Goal: Obtain resource: Download file/media

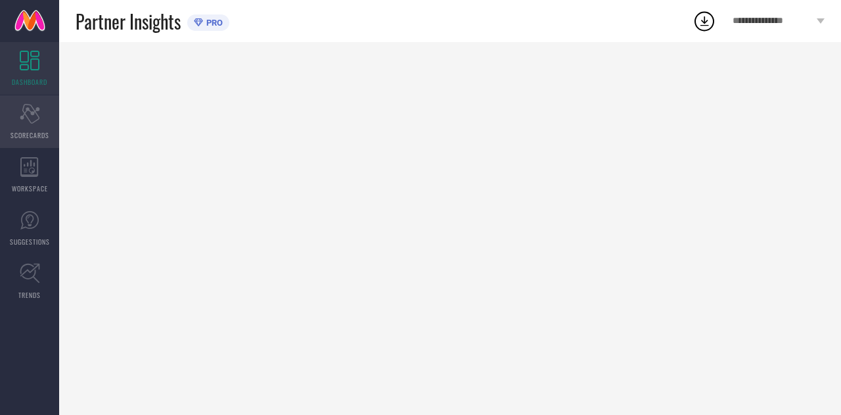
click at [30, 111] on icon at bounding box center [30, 114] width 20 height 20
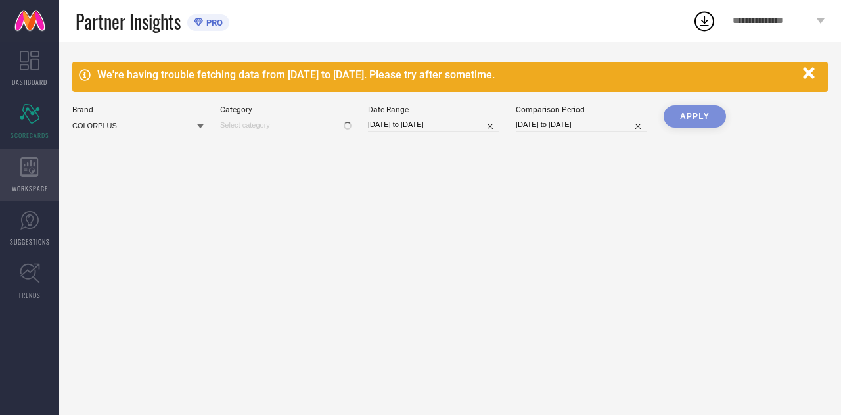
type input "All"
click at [28, 179] on div "WORKSPACE" at bounding box center [29, 175] width 59 height 53
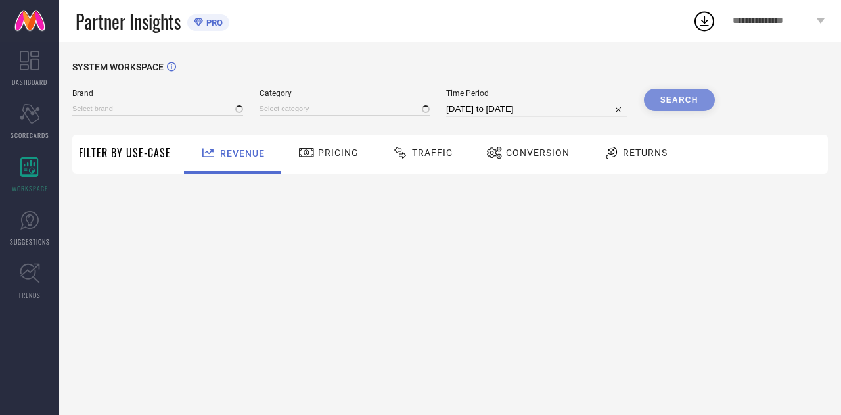
type input "COLORPLUS"
type input "All"
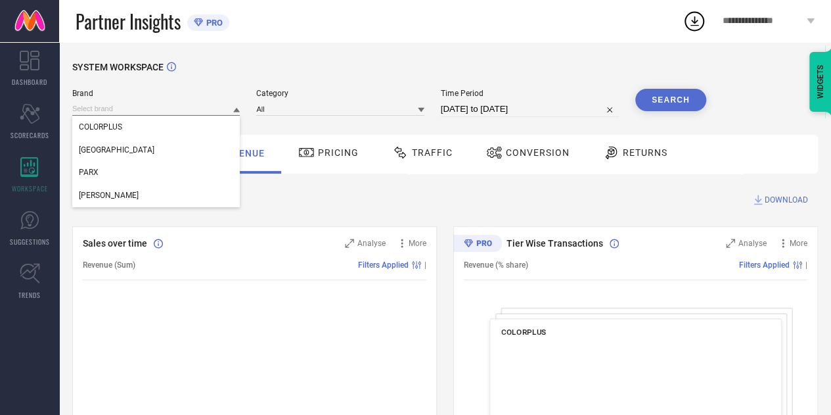
click at [196, 112] on input at bounding box center [156, 109] width 168 height 14
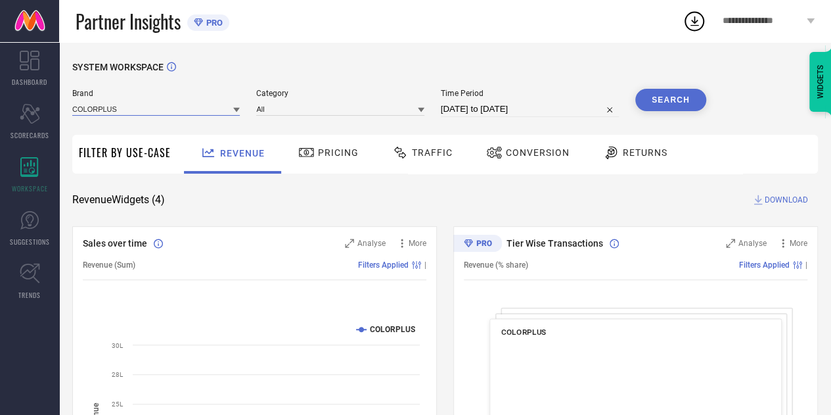
click at [159, 116] on input at bounding box center [156, 109] width 168 height 14
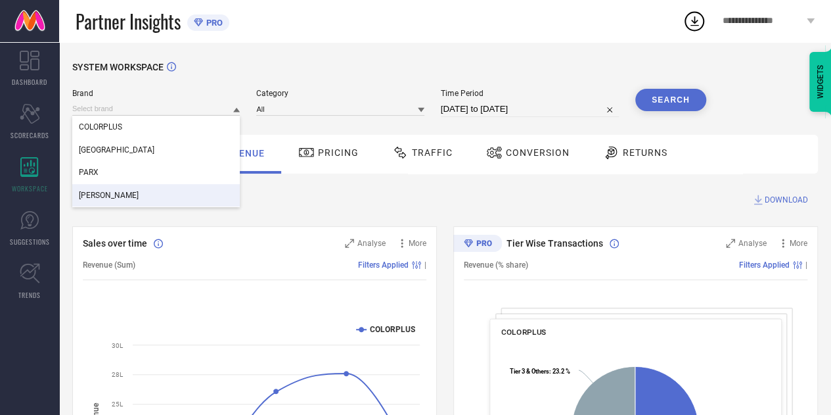
click at [109, 194] on span "[PERSON_NAME]" at bounding box center [109, 195] width 60 height 9
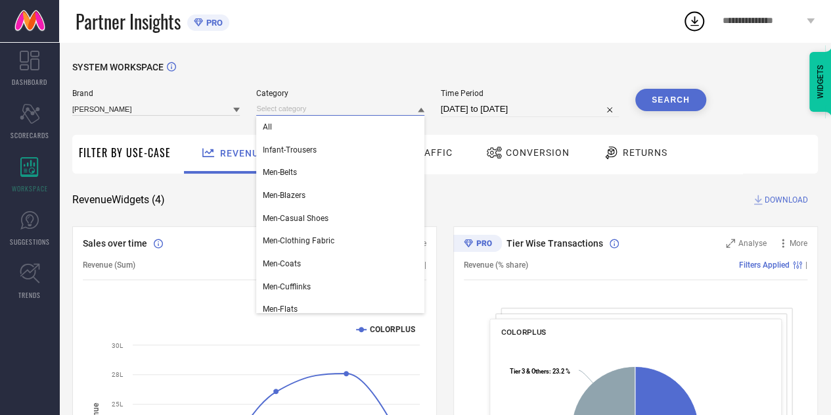
click at [331, 106] on input at bounding box center [340, 109] width 168 height 14
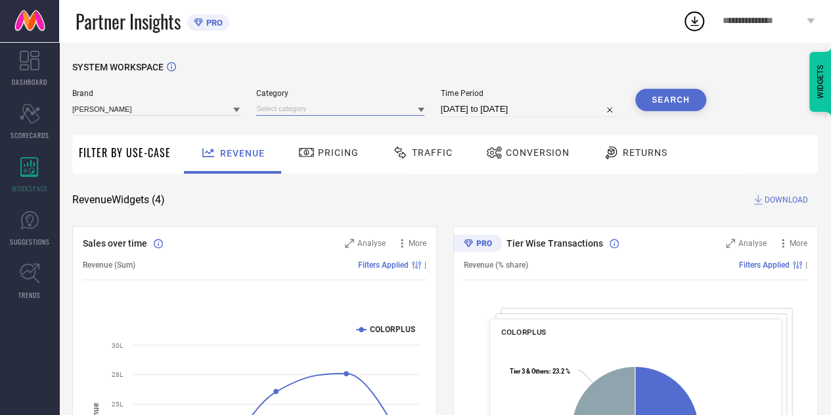
click at [285, 109] on input at bounding box center [340, 109] width 168 height 14
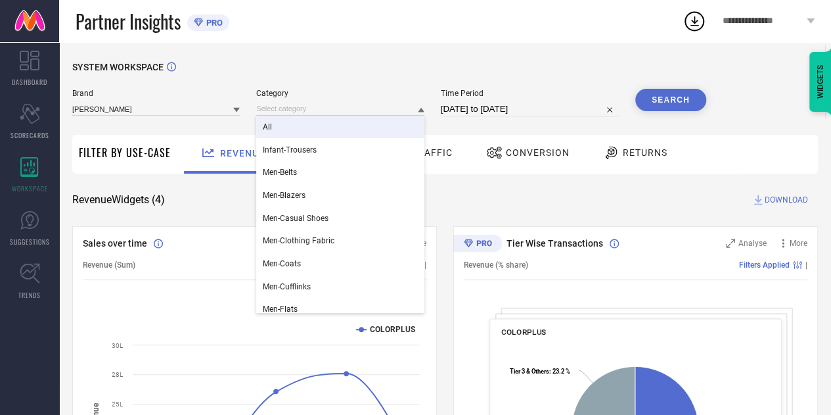
click at [267, 126] on span "All" at bounding box center [267, 126] width 9 height 9
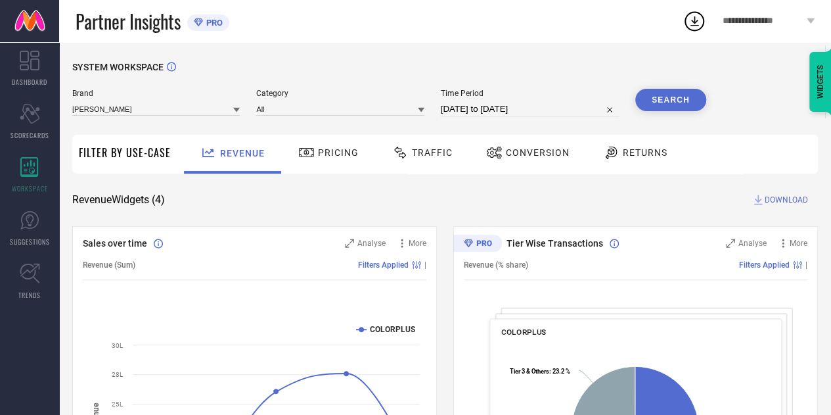
select select "6"
select select "2025"
select select "7"
select select "2025"
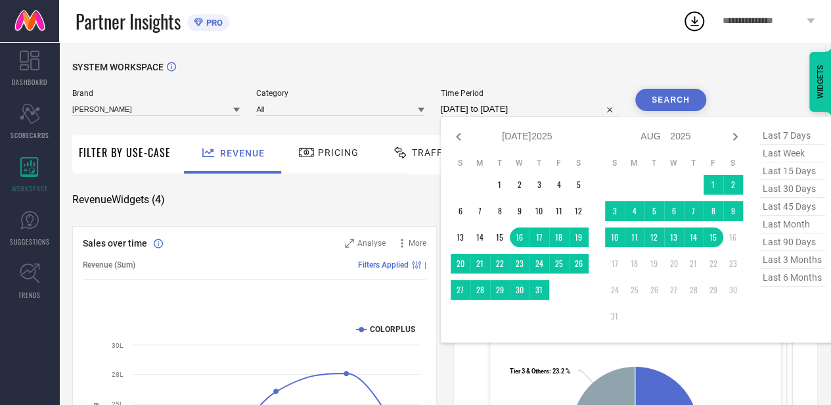
click at [467, 110] on input "[DATE] to [DATE]" at bounding box center [530, 109] width 178 height 16
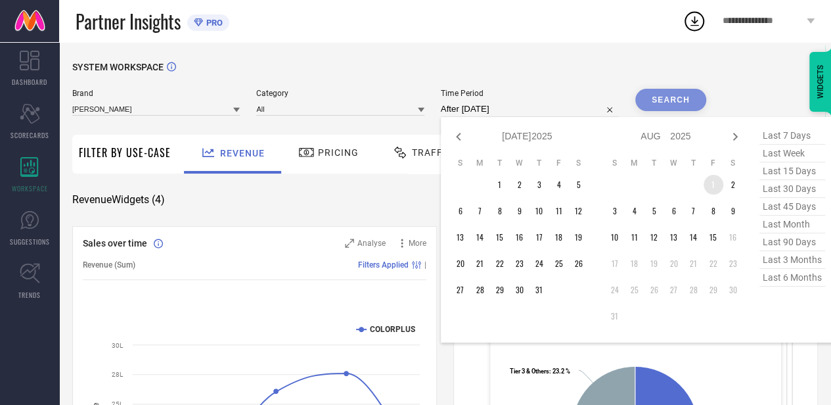
click at [710, 177] on td "1" at bounding box center [714, 185] width 20 height 20
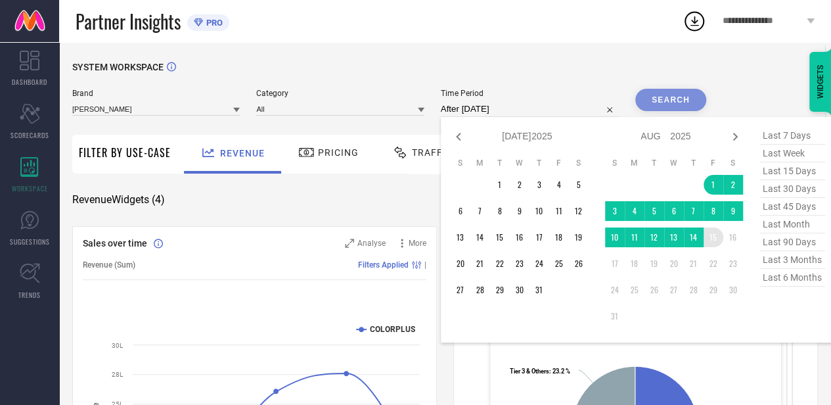
type input "[DATE] to [DATE]"
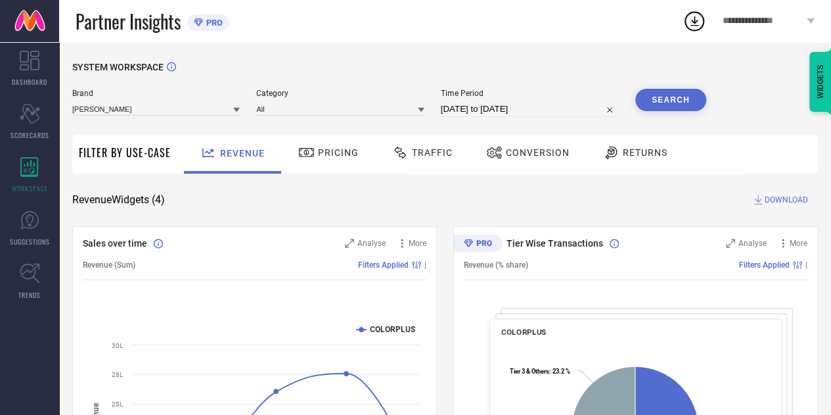
click at [670, 98] on button "Search" at bounding box center [670, 100] width 71 height 22
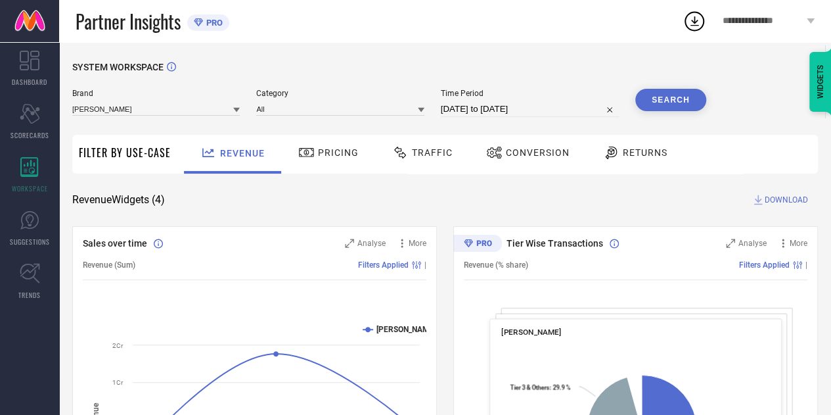
click at [426, 156] on span "Traffic" at bounding box center [432, 152] width 41 height 11
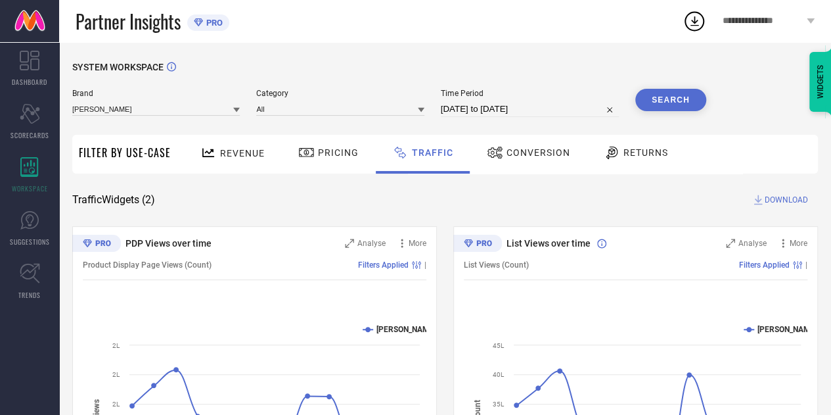
click at [673, 98] on button "Search" at bounding box center [670, 100] width 71 height 22
click at [762, 199] on icon at bounding box center [758, 199] width 13 height 13
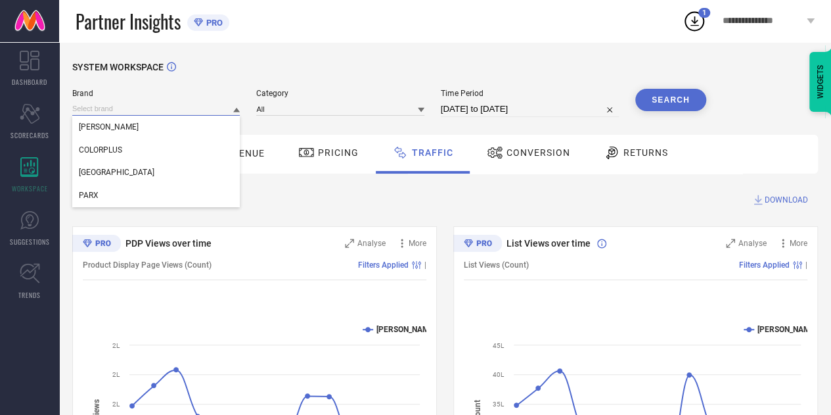
click at [233, 106] on input at bounding box center [156, 109] width 168 height 14
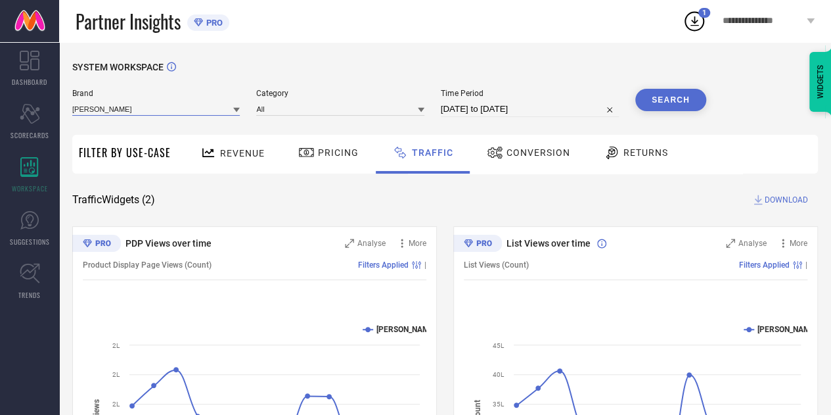
click at [192, 115] on input at bounding box center [156, 109] width 168 height 14
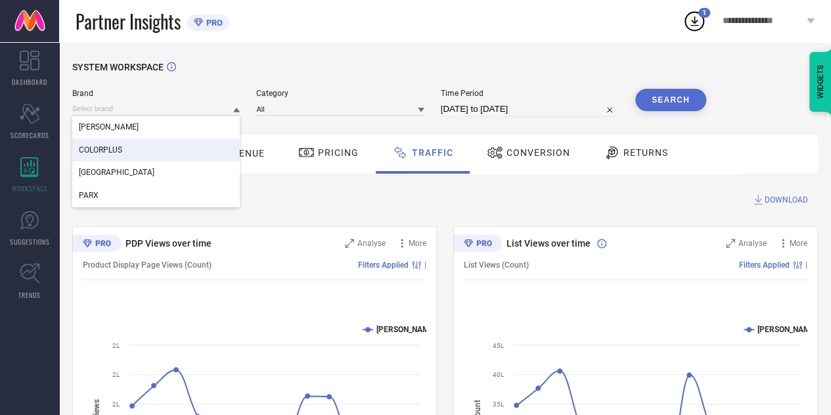
click at [146, 152] on div "COLORPLUS" at bounding box center [156, 150] width 168 height 22
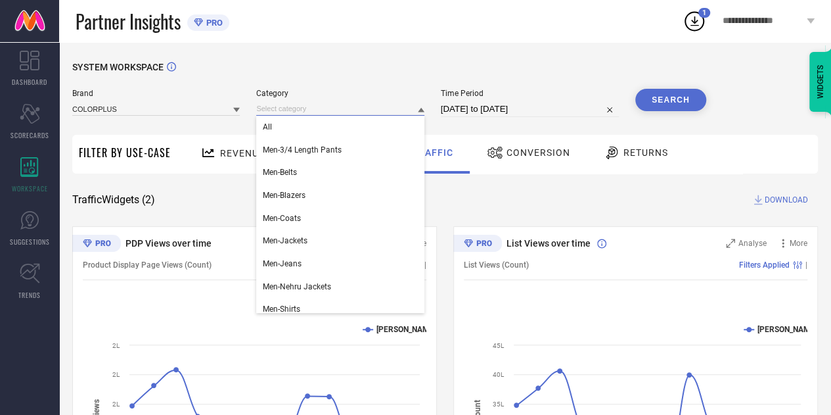
click at [375, 103] on input at bounding box center [340, 109] width 168 height 14
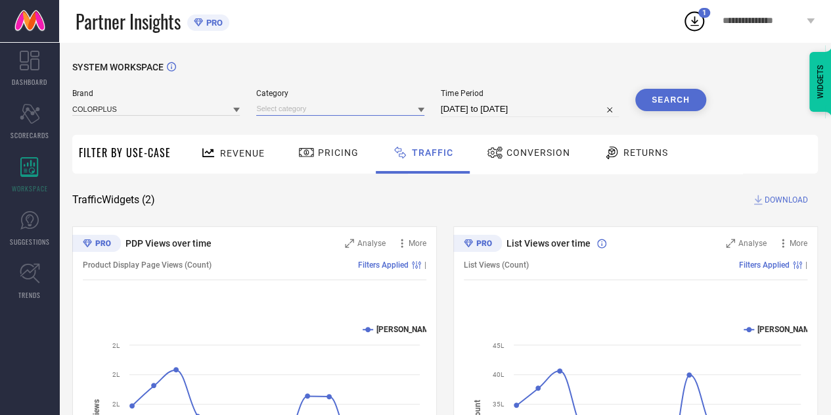
click at [302, 114] on input at bounding box center [340, 109] width 168 height 14
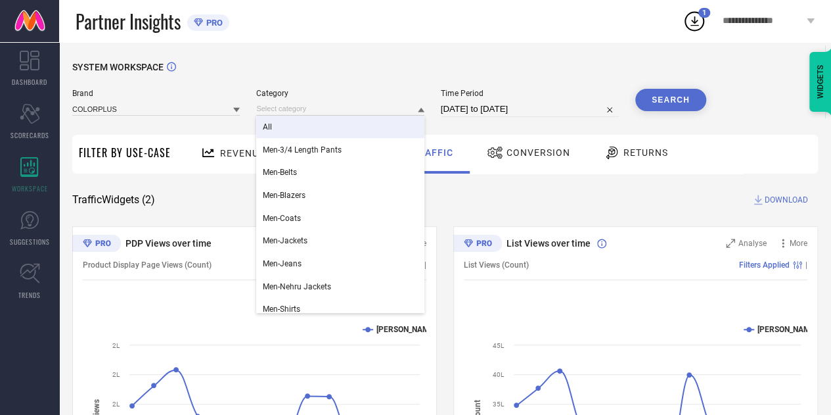
click at [287, 128] on div "All" at bounding box center [340, 127] width 168 height 22
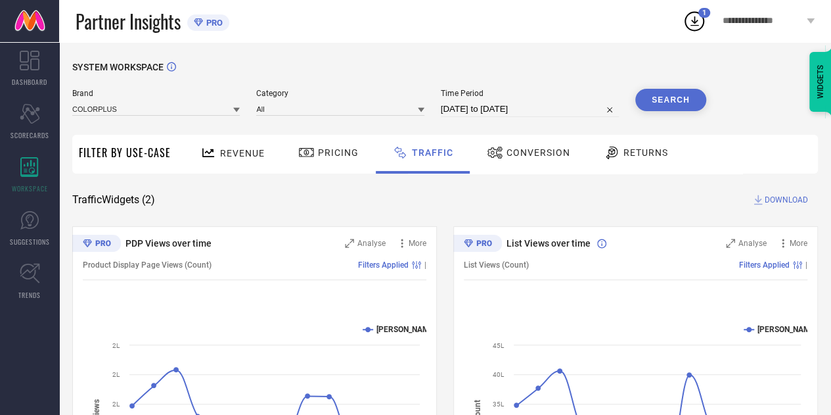
click at [663, 99] on button "Search" at bounding box center [670, 100] width 71 height 22
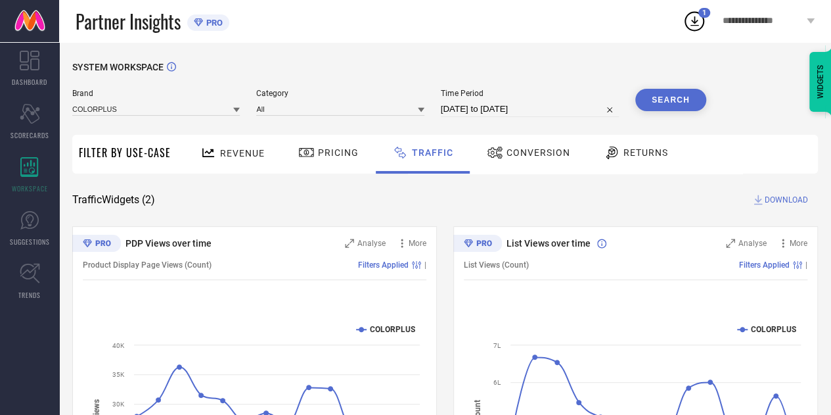
click at [783, 196] on span "DOWNLOAD" at bounding box center [786, 199] width 43 height 13
click at [238, 107] on div at bounding box center [236, 109] width 7 height 12
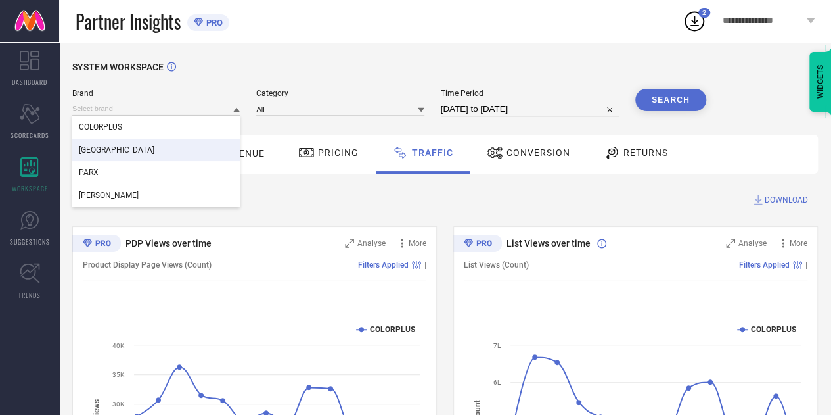
click at [150, 152] on div "[GEOGRAPHIC_DATA]" at bounding box center [156, 150] width 168 height 22
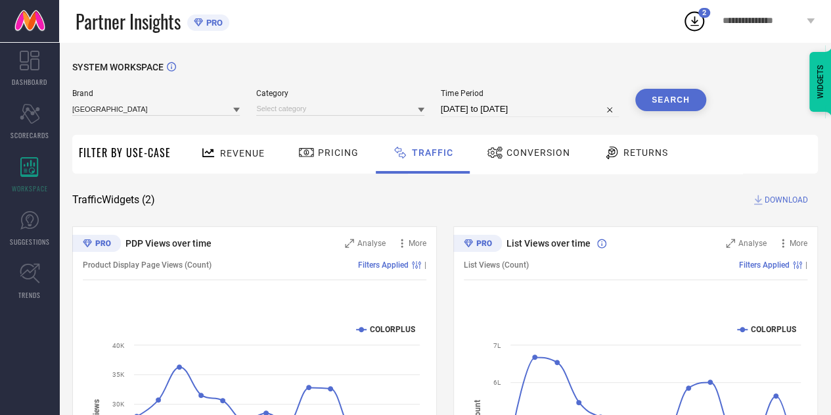
click at [787, 175] on div "SYSTEM WORKSPACE [GEOGRAPHIC_DATA] Category Time Period [DATE] to [DATE] Search…" at bounding box center [445, 308] width 746 height 493
click at [784, 198] on span "DOWNLOAD" at bounding box center [786, 199] width 43 height 13
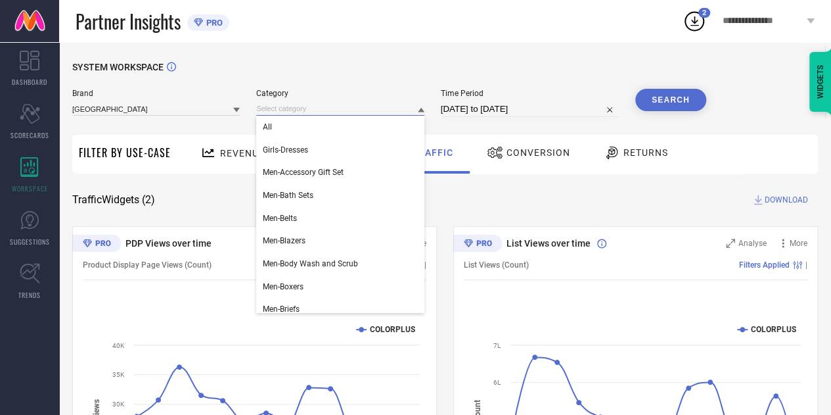
click at [394, 108] on input at bounding box center [340, 109] width 168 height 14
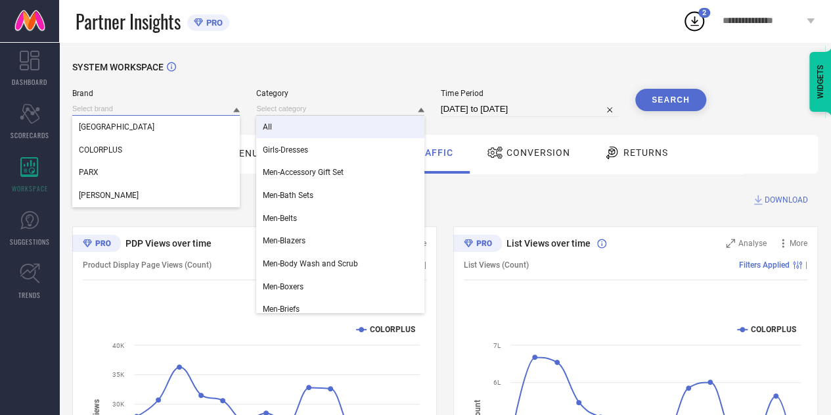
click at [214, 112] on input at bounding box center [156, 109] width 168 height 14
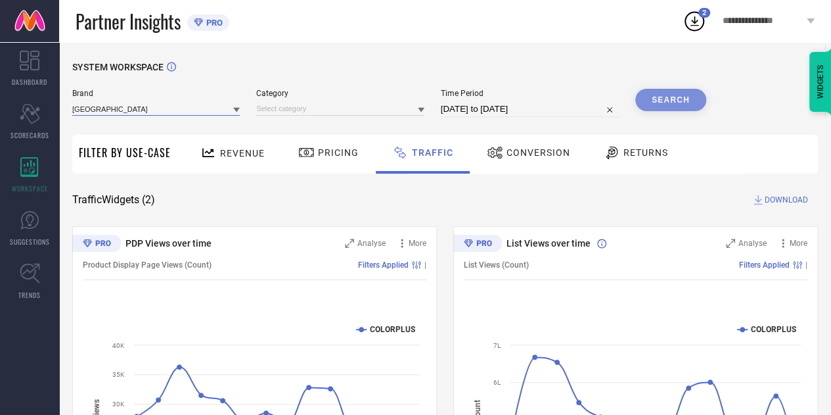
click at [184, 106] on input at bounding box center [156, 109] width 168 height 14
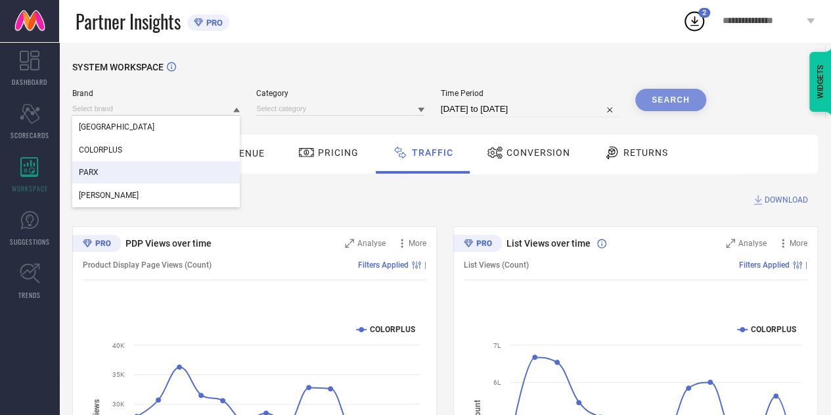
click at [124, 173] on div "PARX" at bounding box center [156, 172] width 168 height 22
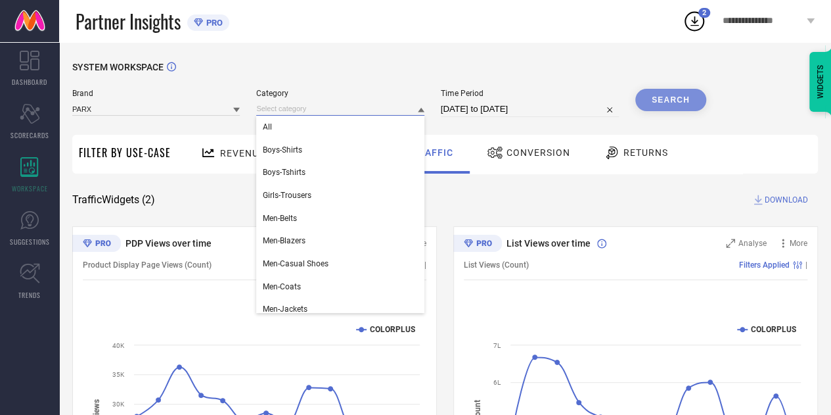
click at [342, 114] on input at bounding box center [340, 109] width 168 height 14
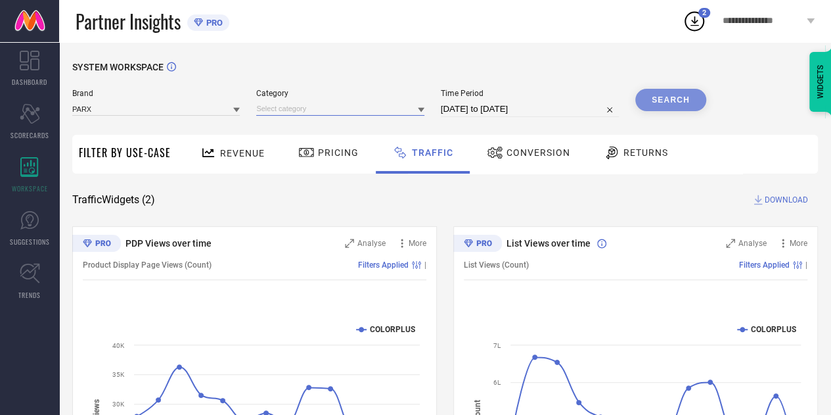
click at [297, 107] on input at bounding box center [340, 109] width 168 height 14
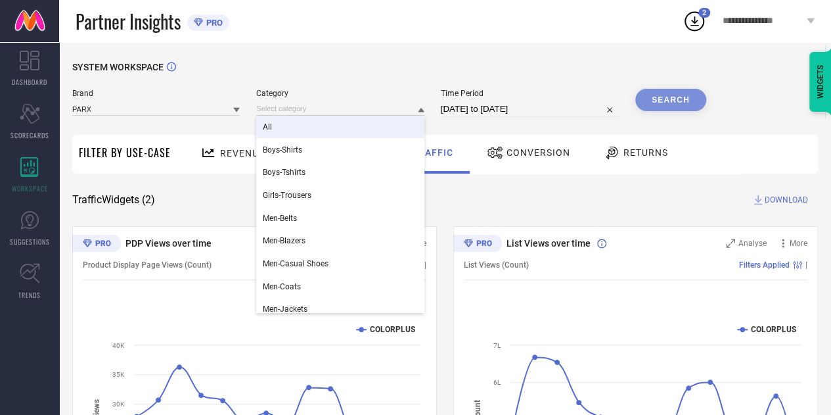
click at [277, 125] on div "All" at bounding box center [340, 127] width 168 height 22
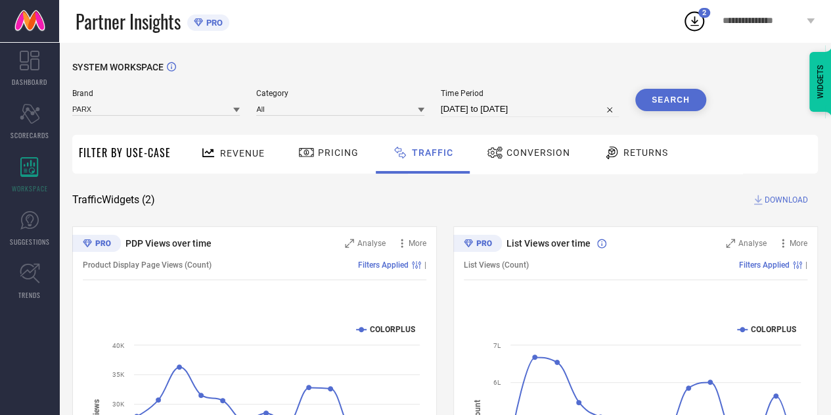
click at [685, 94] on button "Search" at bounding box center [670, 100] width 71 height 22
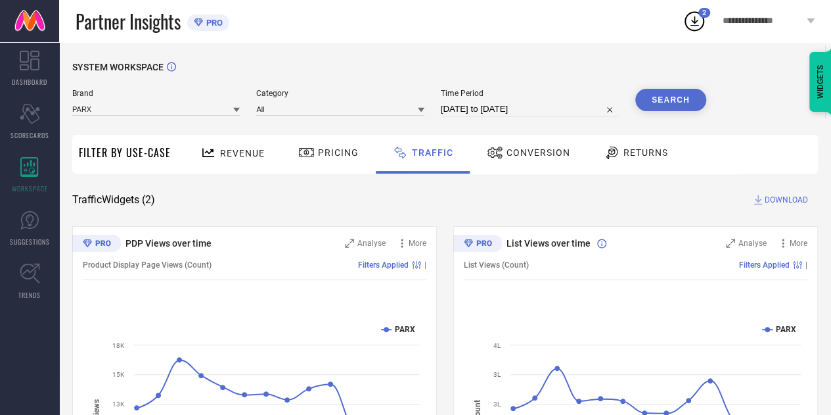
click at [760, 199] on icon at bounding box center [758, 199] width 13 height 13
click at [234, 109] on icon at bounding box center [236, 109] width 7 height 7
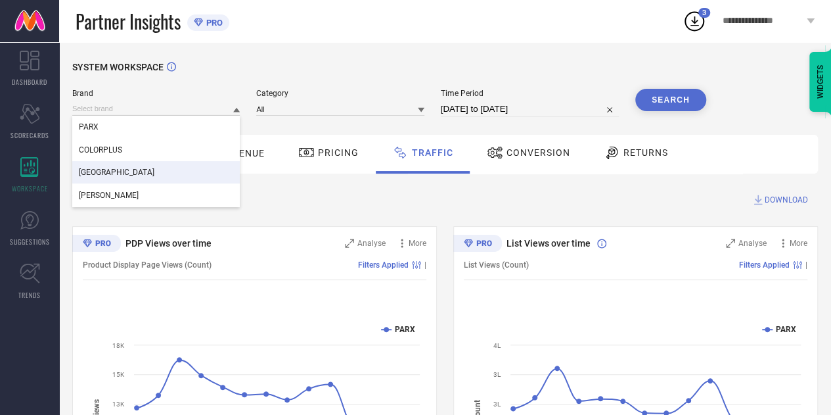
click at [151, 165] on div "[GEOGRAPHIC_DATA]" at bounding box center [156, 172] width 168 height 22
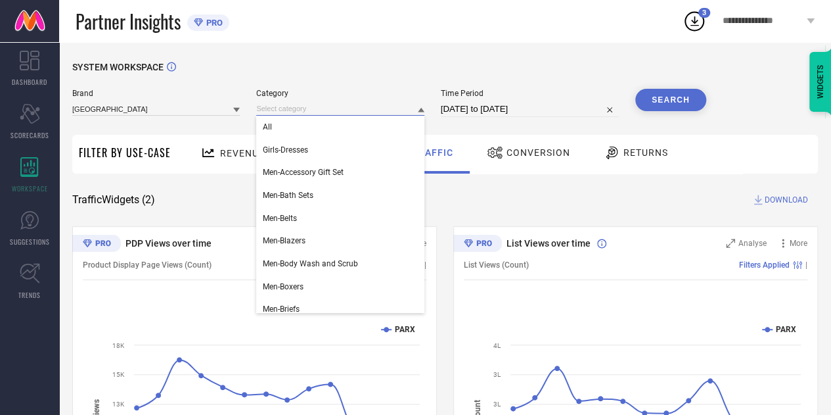
click at [348, 103] on input at bounding box center [340, 109] width 168 height 14
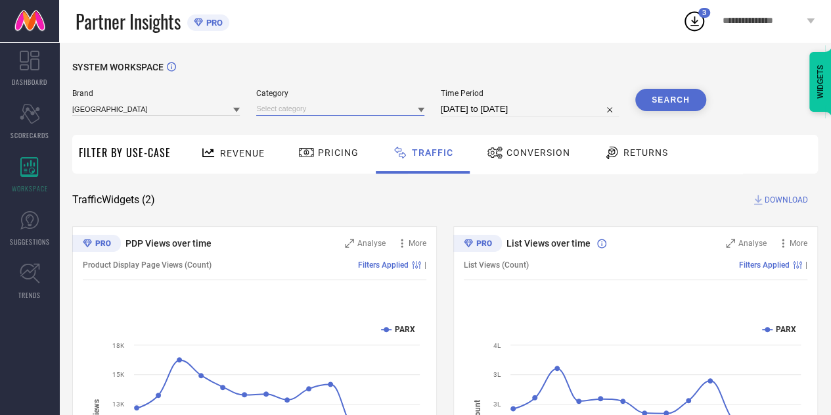
click at [306, 112] on input at bounding box center [340, 109] width 168 height 14
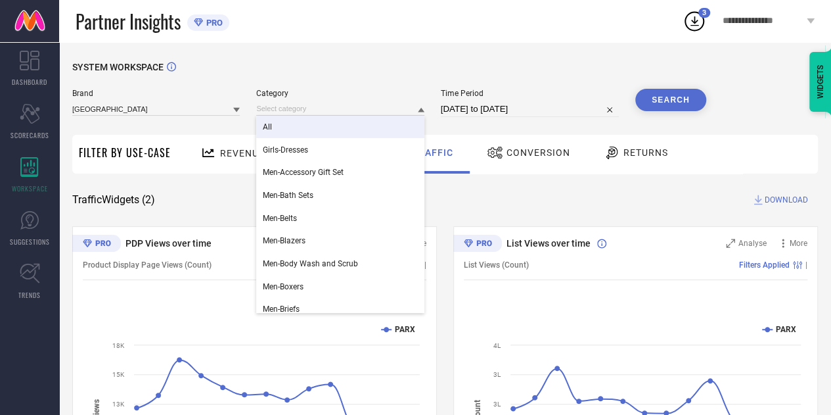
click at [285, 126] on div "All" at bounding box center [340, 127] width 168 height 22
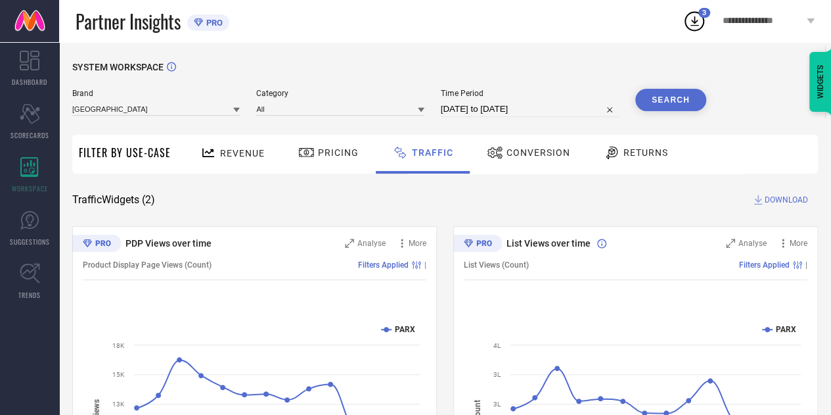
click at [665, 104] on button "Search" at bounding box center [670, 100] width 71 height 22
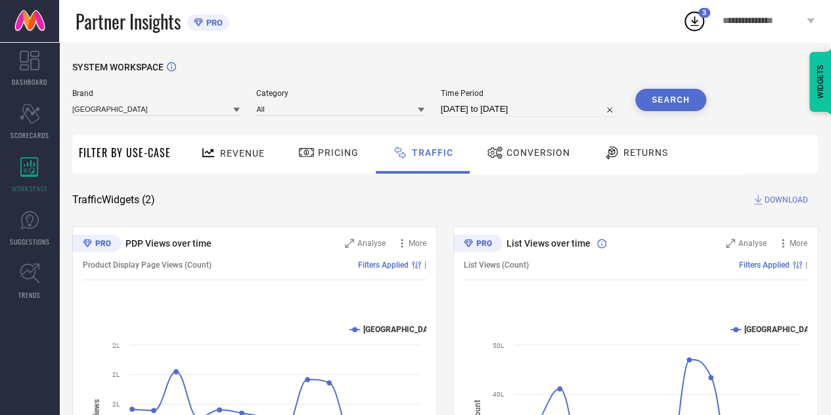
click at [774, 204] on span "DOWNLOAD" at bounding box center [786, 199] width 43 height 13
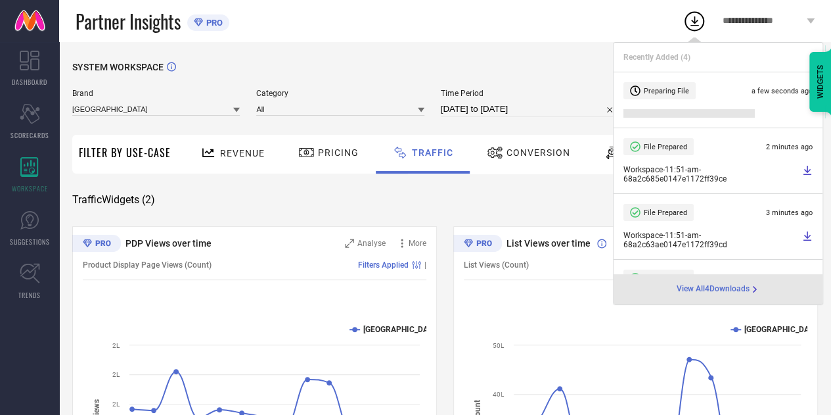
click at [76, 14] on span "Partner Insights" at bounding box center [128, 21] width 105 height 27
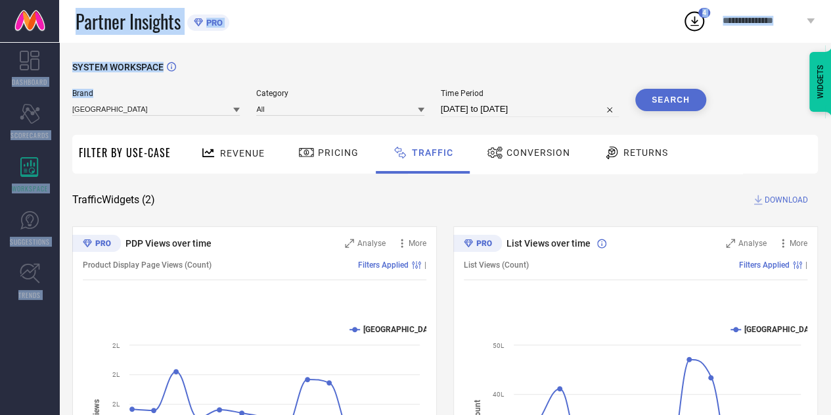
drag, startPoint x: 75, startPoint y: 14, endPoint x: 271, endPoint y: 60, distance: 201.2
click at [271, 60] on div "**********" at bounding box center [415, 287] width 831 height 574
click at [271, 60] on div "SYSTEM WORKSPACE [GEOGRAPHIC_DATA] Category All Time Period [DATE] to [DATE] Se…" at bounding box center [445, 308] width 772 height 532
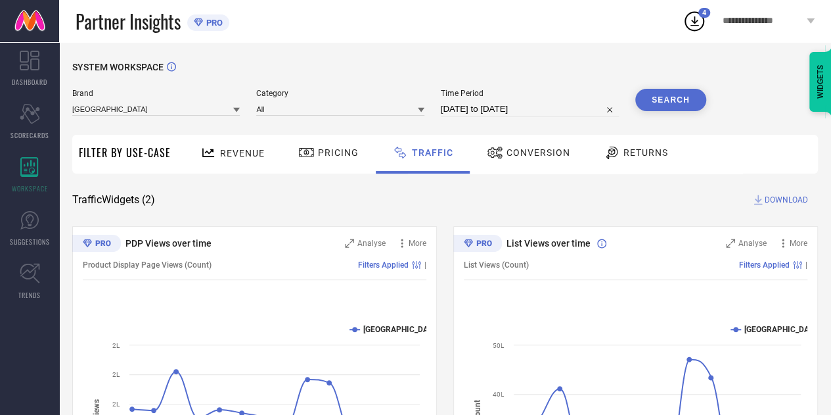
click at [492, 31] on div "Partner Insights PRO" at bounding box center [379, 21] width 607 height 42
click at [699, 18] on icon at bounding box center [695, 21] width 24 height 24
click at [281, 210] on div "SYSTEM WORKSPACE [GEOGRAPHIC_DATA] Category All Time Period [DATE] to [DATE] Se…" at bounding box center [445, 308] width 746 height 493
